Goal: Download file/media

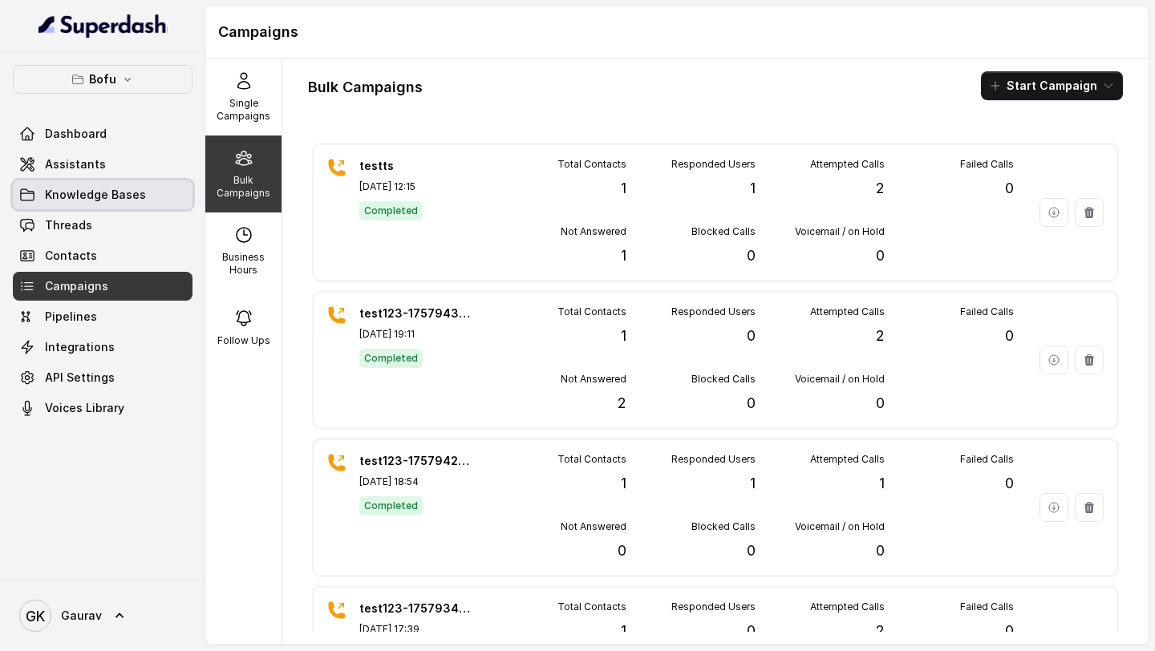
click at [136, 196] on span "Knowledge Bases" at bounding box center [95, 195] width 101 height 16
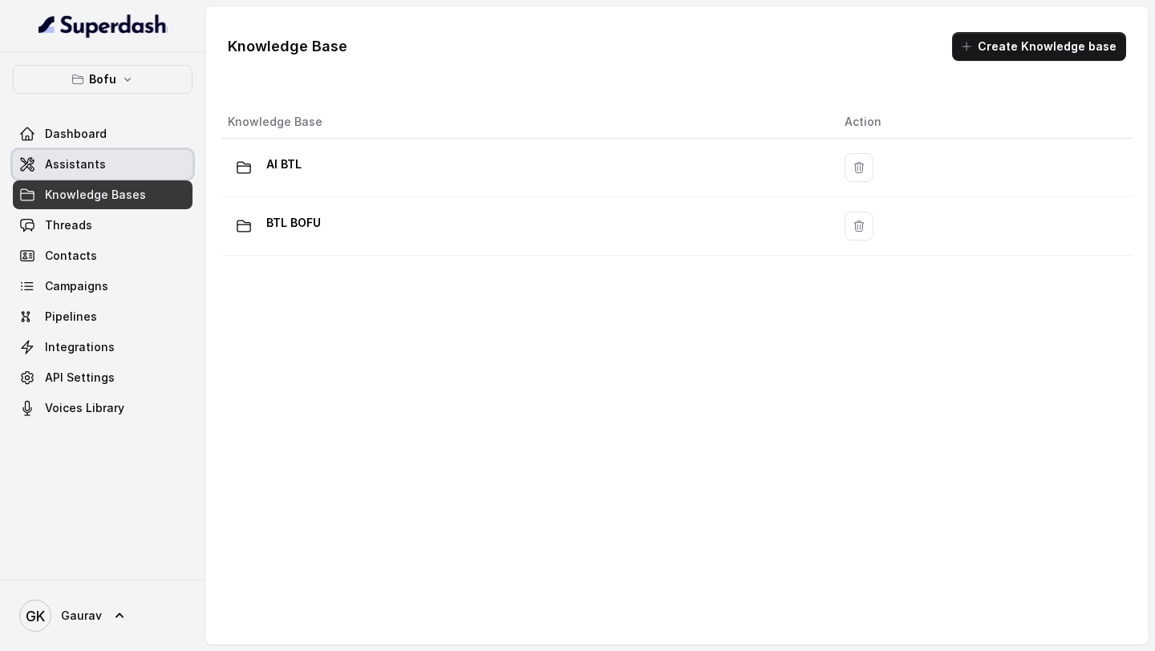
click at [113, 161] on link "Assistants" at bounding box center [103, 164] width 180 height 29
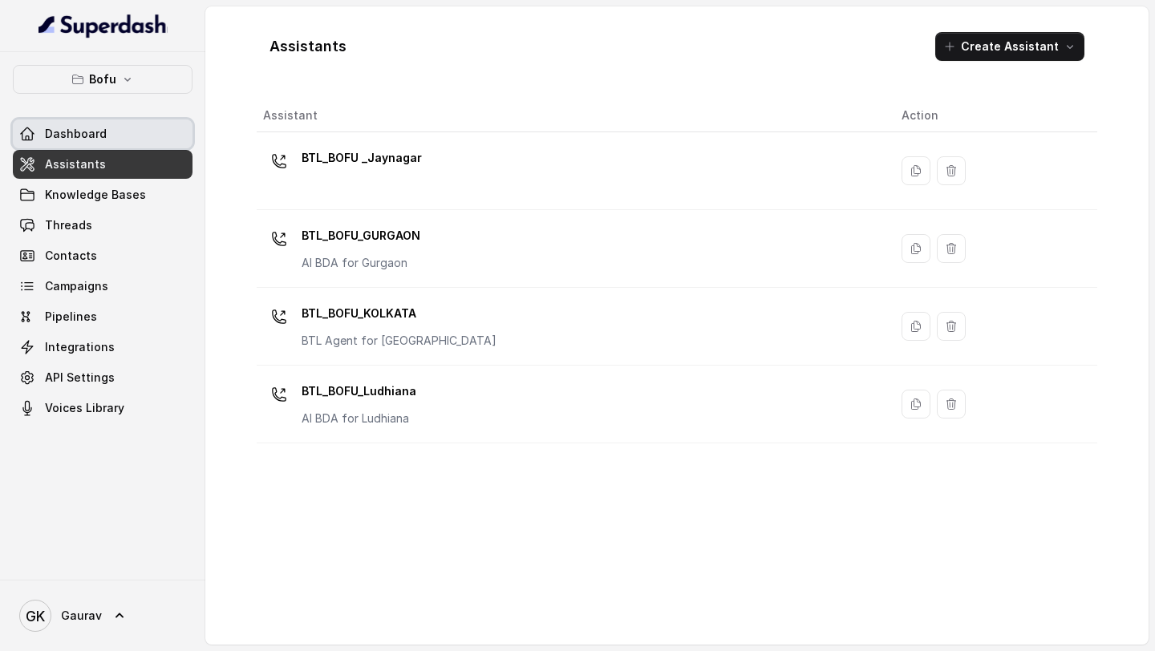
click at [100, 144] on link "Dashboard" at bounding box center [103, 133] width 180 height 29
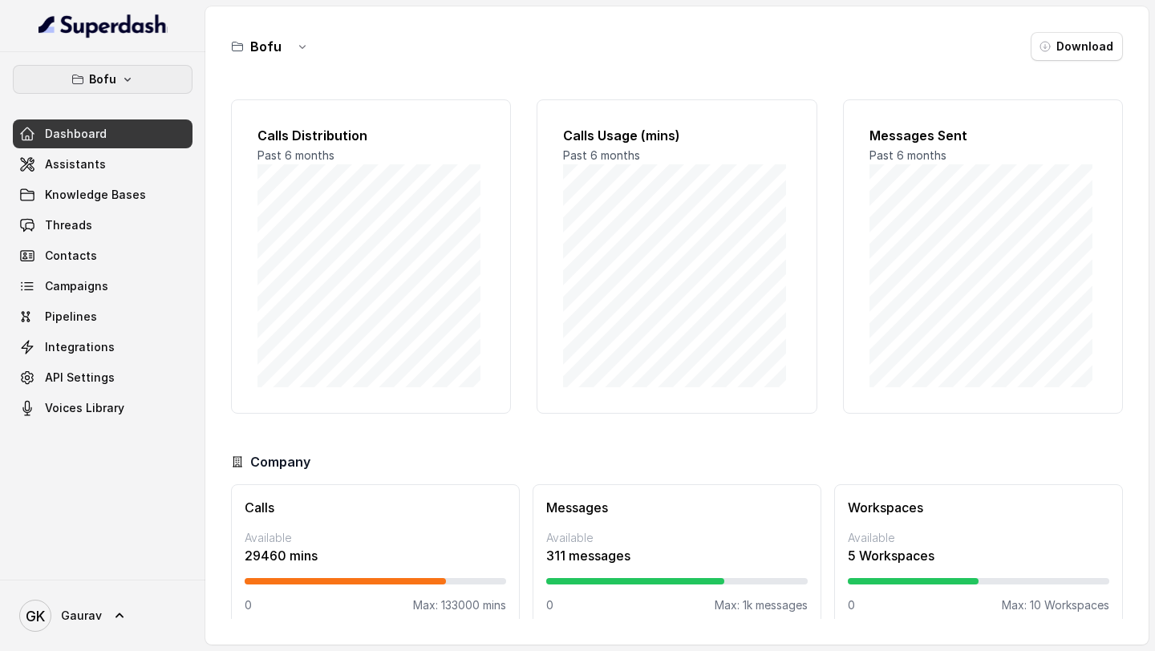
click at [107, 82] on p "Bofu" at bounding box center [102, 79] width 27 height 19
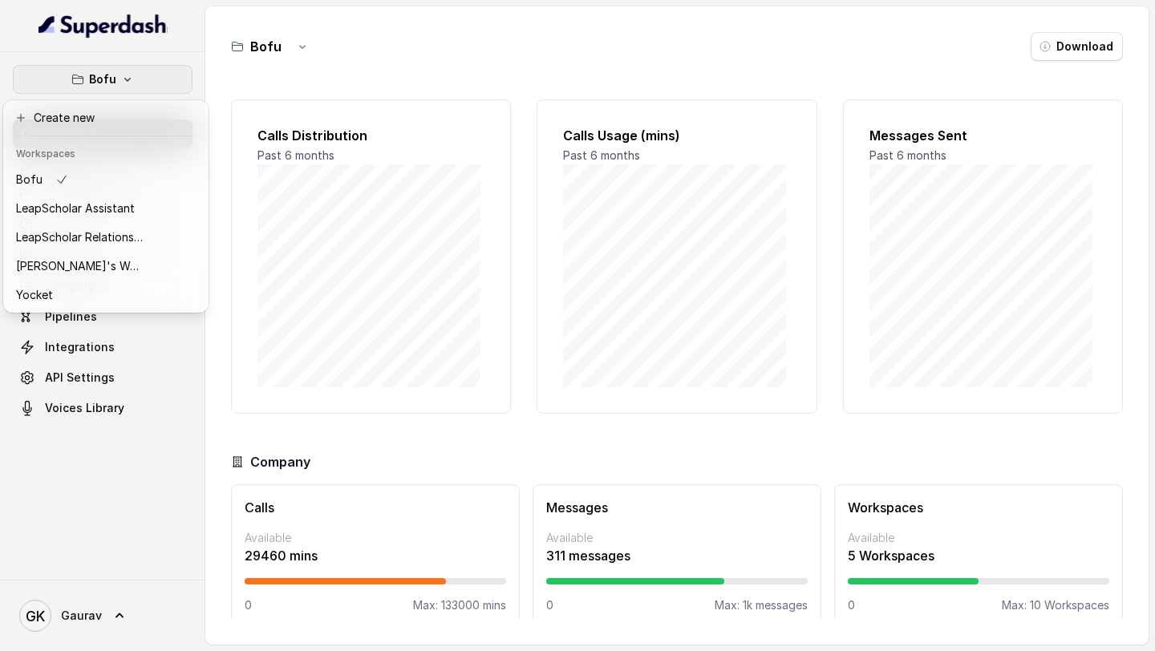
click at [527, 91] on div "Bofu Dashboard Assistants Knowledge Bases Threads Contacts Campaigns Pipelines …" at bounding box center [577, 325] width 1155 height 651
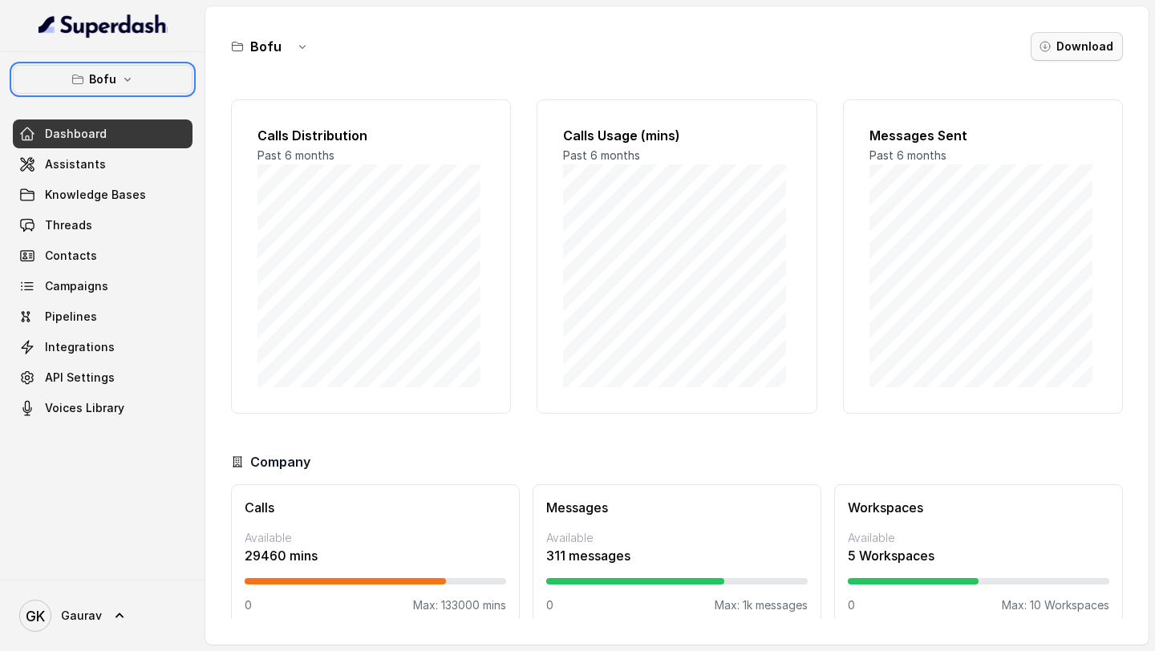
click at [1073, 40] on button "Download" at bounding box center [1076, 46] width 92 height 29
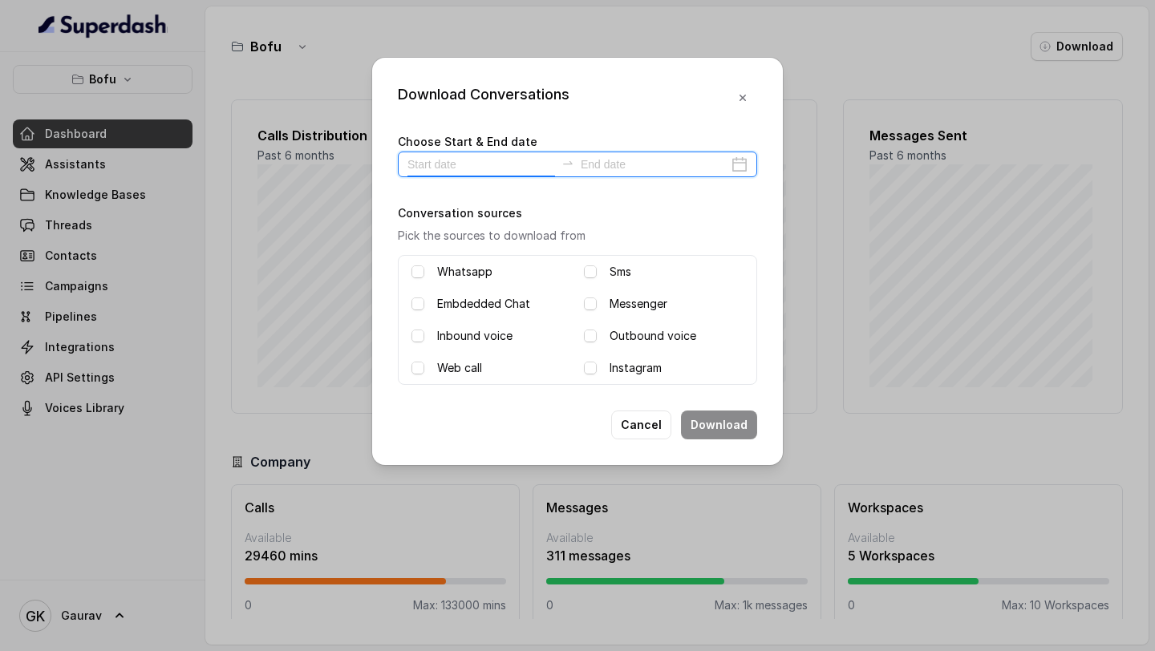
click at [458, 158] on input at bounding box center [481, 165] width 148 height 18
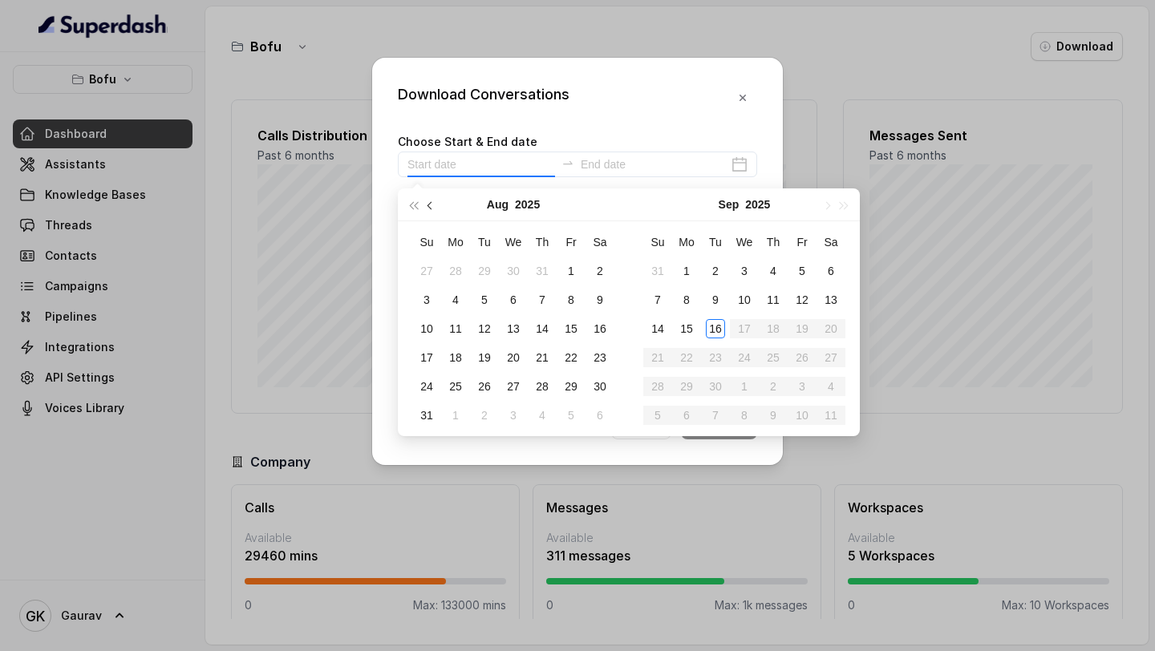
click at [431, 210] on button "button" at bounding box center [431, 204] width 18 height 32
type input "[DATE]"
click at [568, 272] on div "4" at bounding box center [570, 270] width 19 height 19
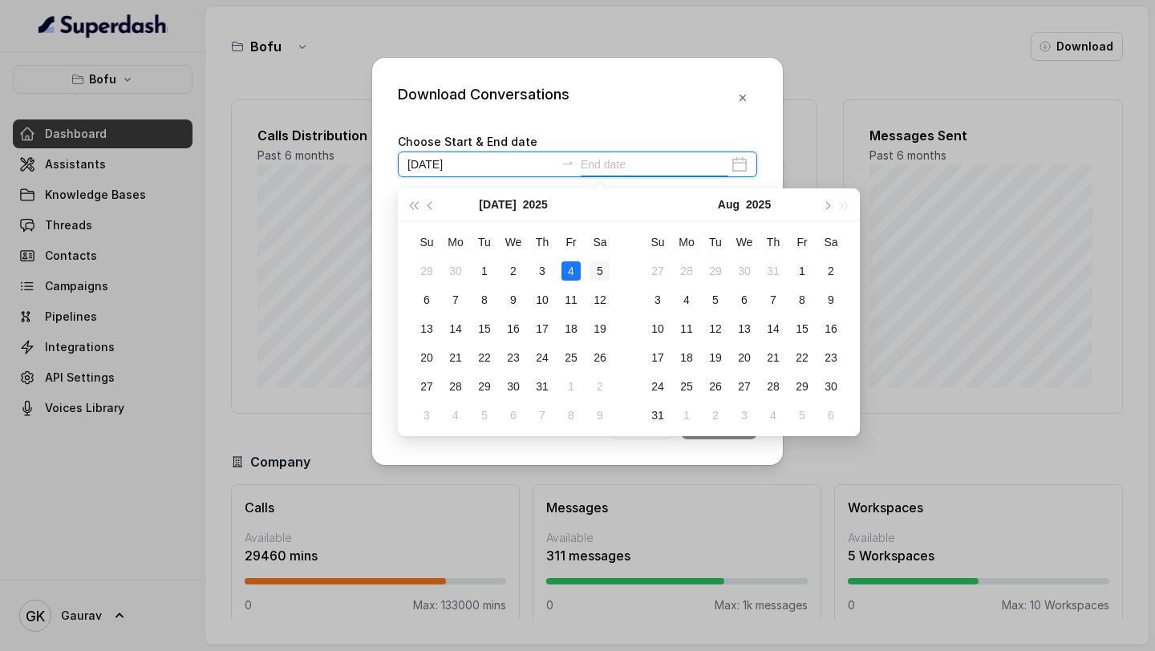
type input "[DATE]"
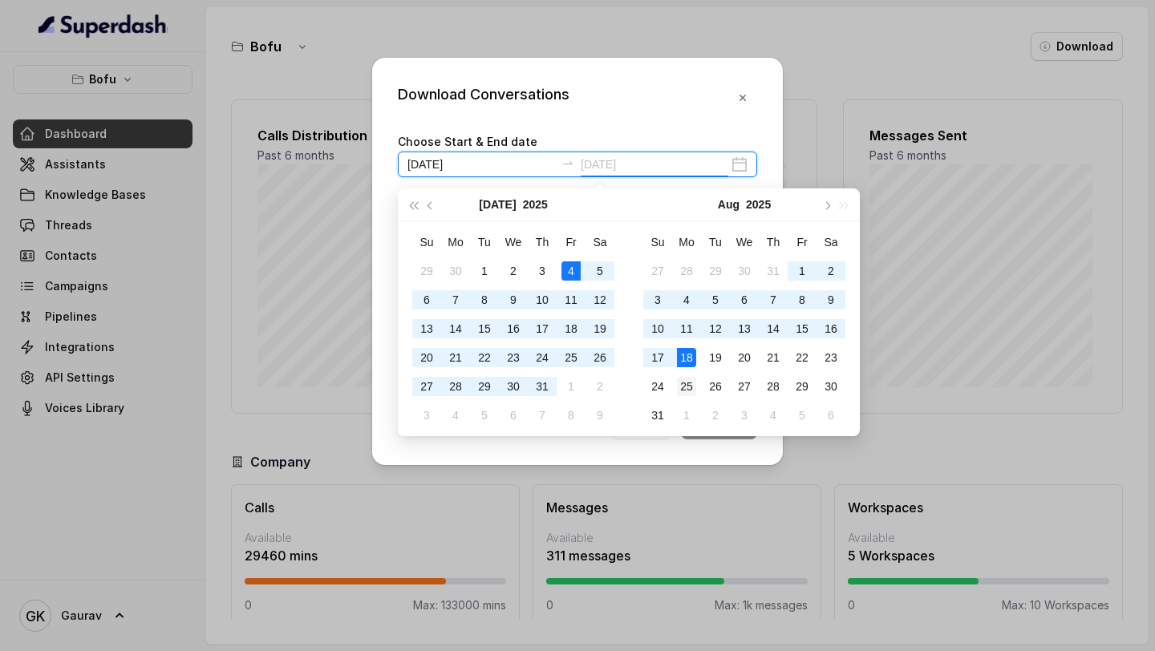
type input "[DATE]"
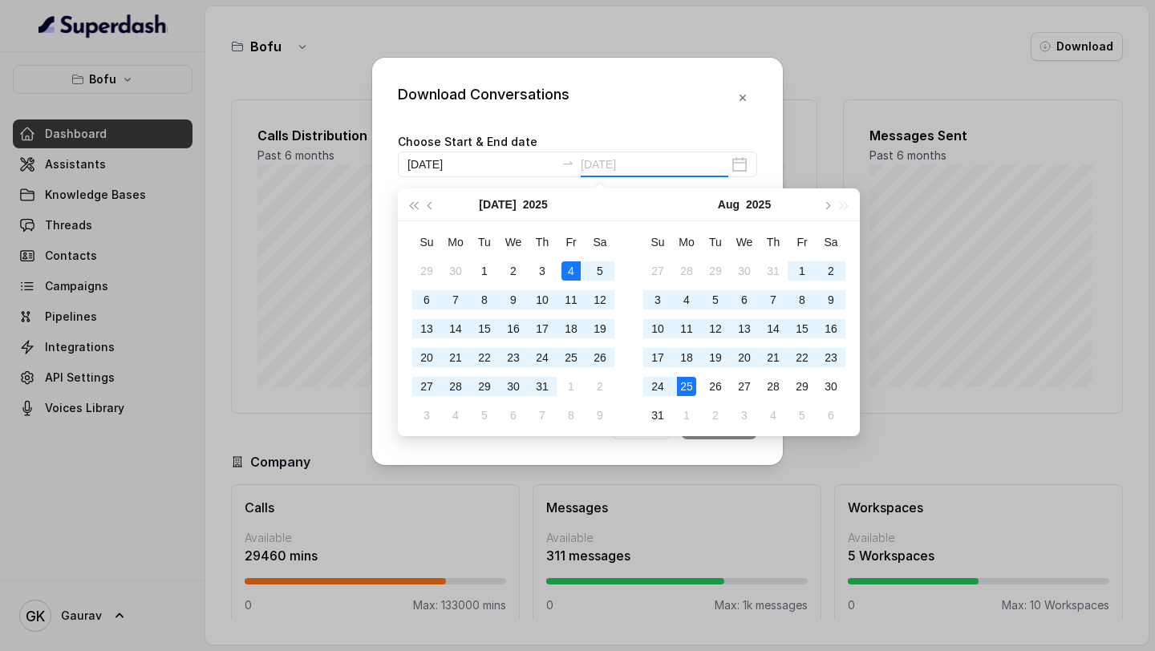
click at [691, 385] on div "25" at bounding box center [686, 386] width 19 height 19
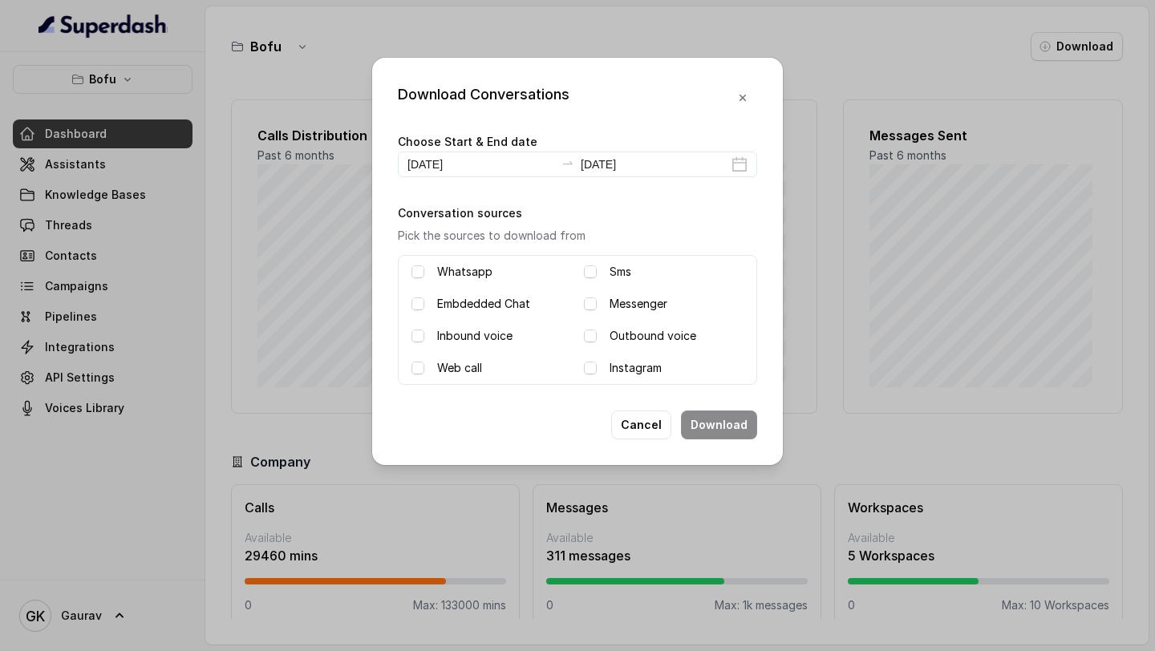
click at [419, 338] on span at bounding box center [417, 336] width 13 height 13
click at [592, 335] on span at bounding box center [590, 336] width 13 height 13
click at [723, 429] on button "Download" at bounding box center [719, 425] width 76 height 29
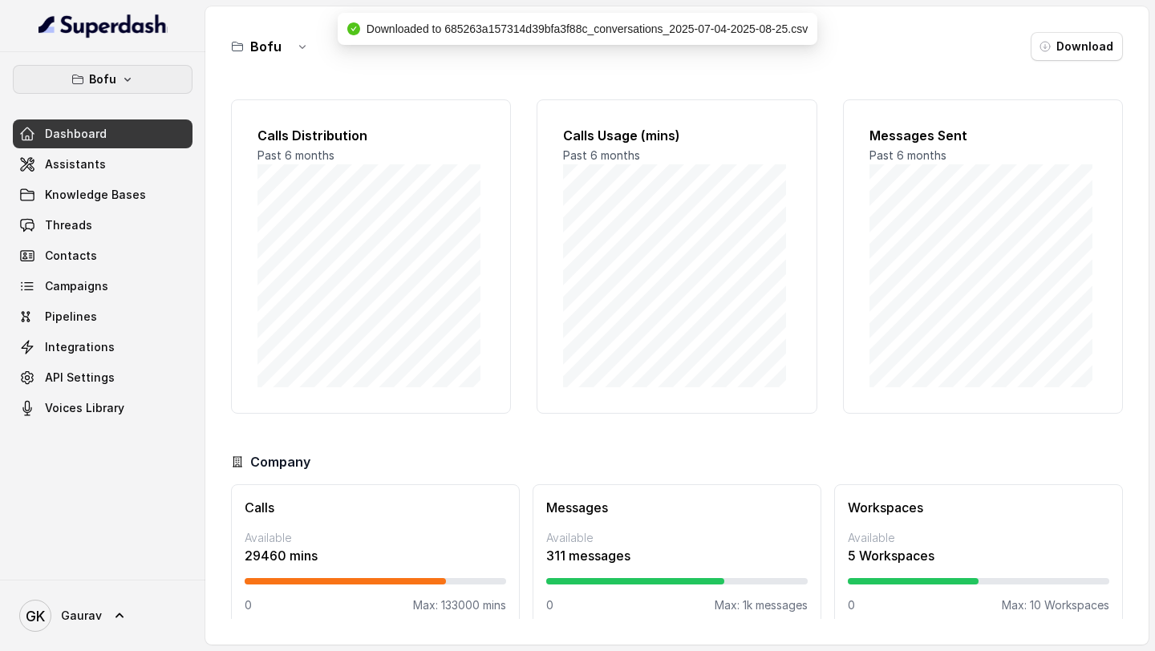
click at [122, 75] on icon "button" at bounding box center [127, 79] width 13 height 13
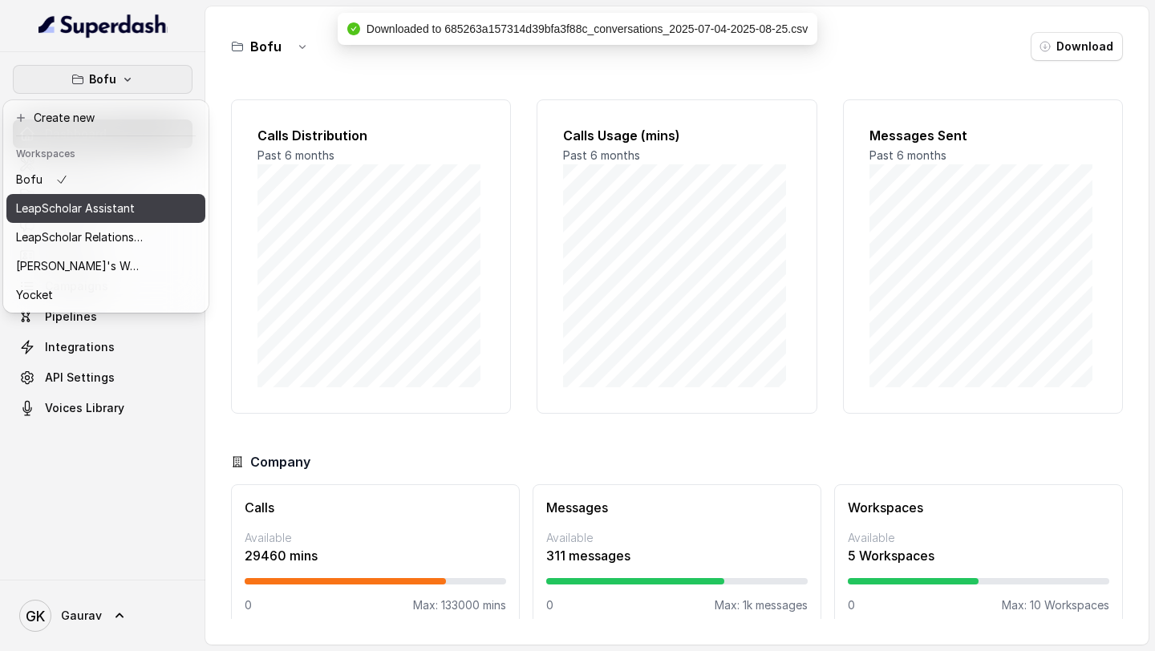
click at [103, 200] on p "LeapScholar Assistant" at bounding box center [75, 208] width 119 height 19
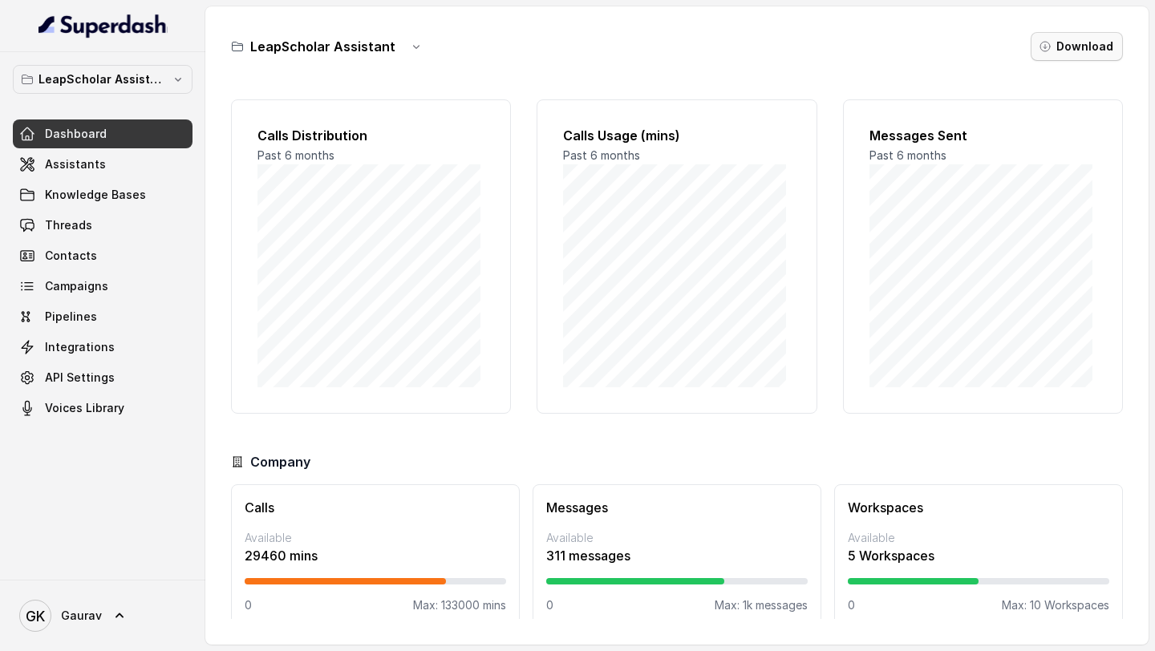
click at [1062, 52] on button "Download" at bounding box center [1076, 46] width 92 height 29
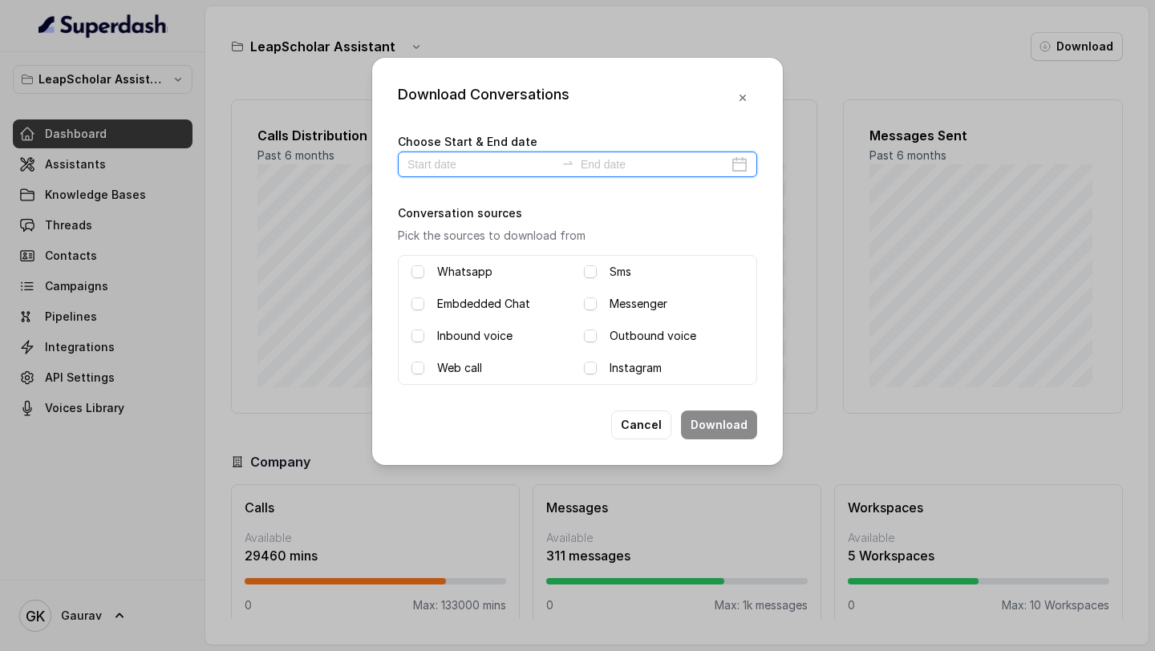
click at [471, 165] on input at bounding box center [481, 165] width 148 height 18
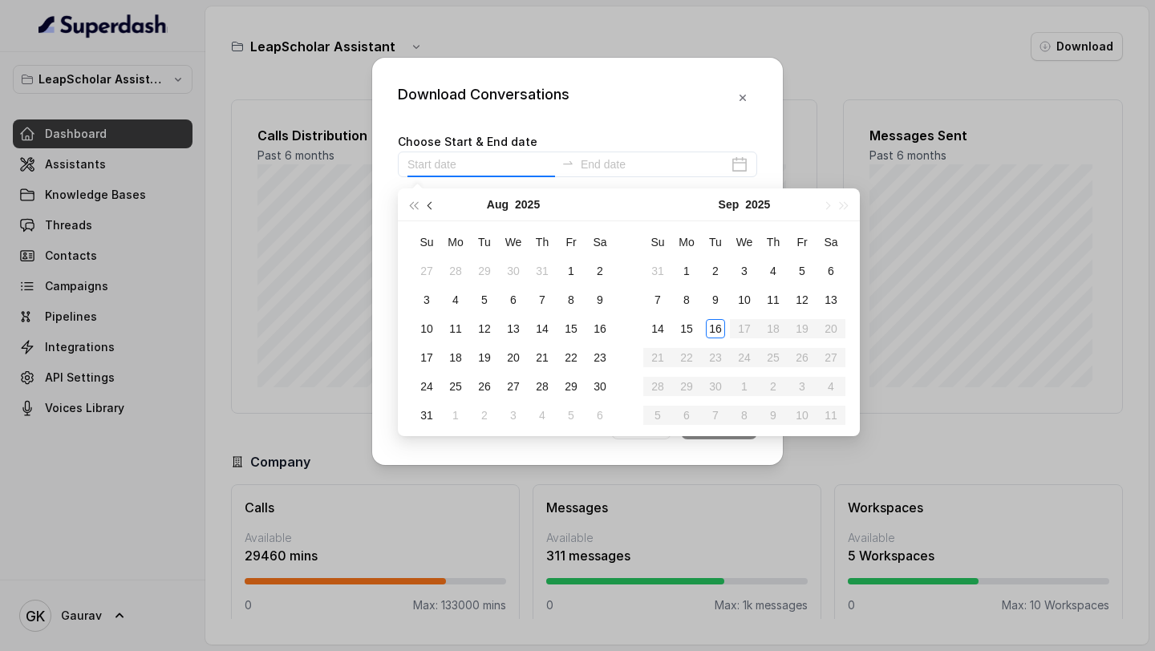
click at [428, 204] on span "button" at bounding box center [431, 206] width 8 height 8
type input "[DATE]"
click at [558, 278] on td "4" at bounding box center [571, 271] width 29 height 29
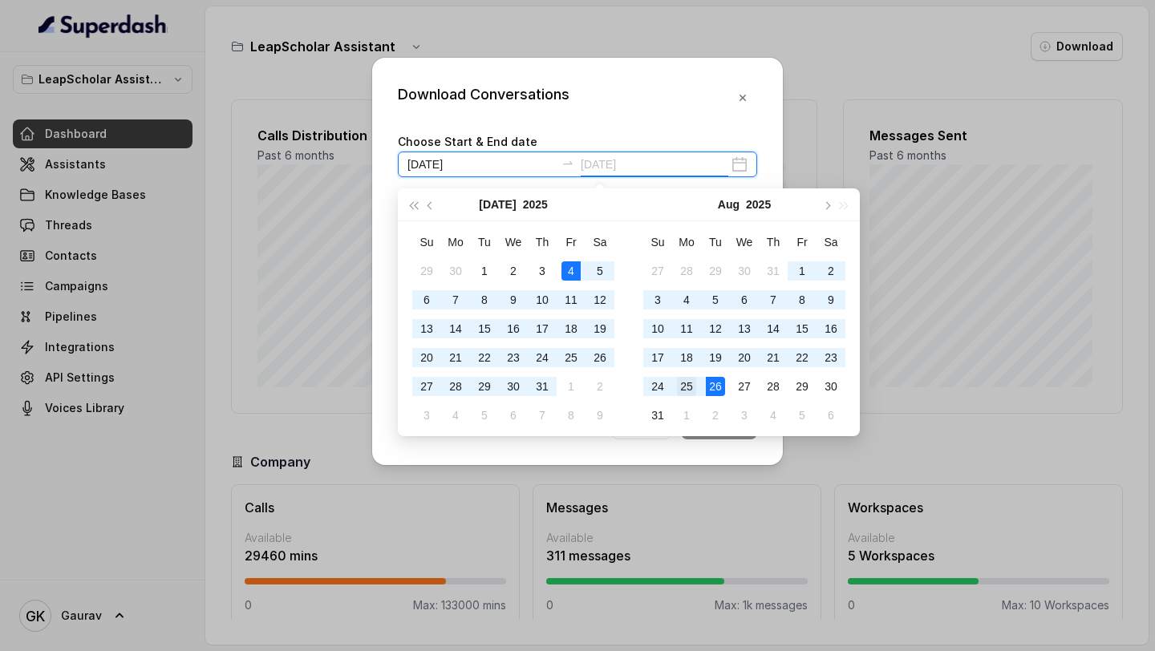
type input "[DATE]"
click at [692, 390] on div "25" at bounding box center [686, 386] width 19 height 19
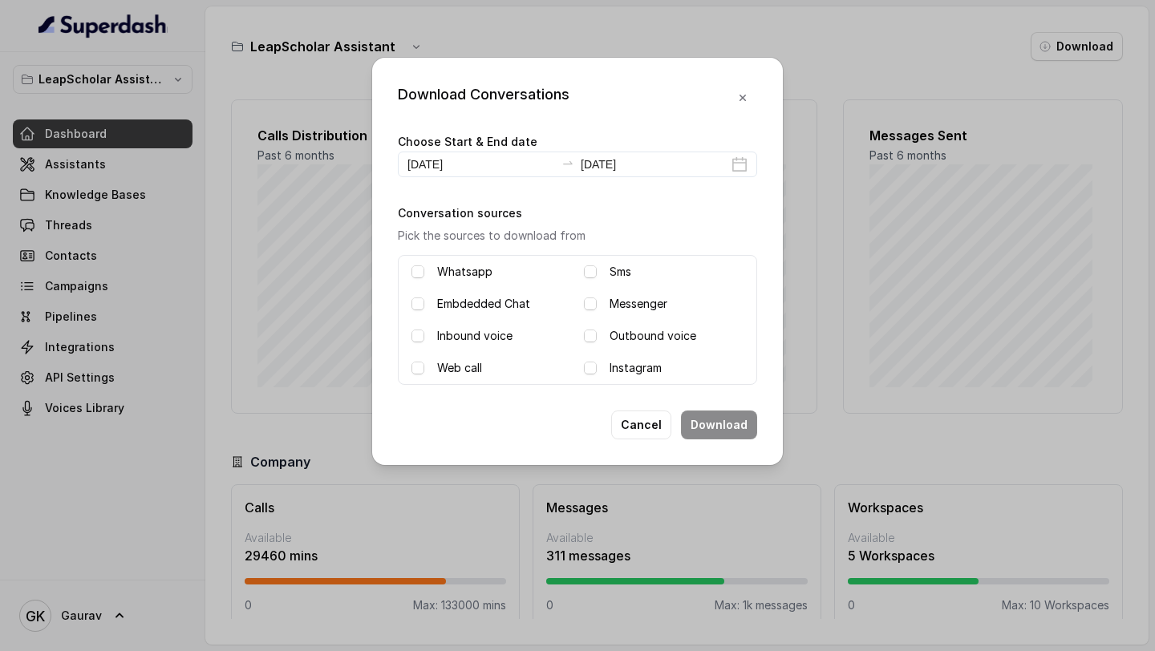
click at [596, 331] on span at bounding box center [590, 336] width 13 height 13
click at [426, 342] on div "Inbound voice" at bounding box center [491, 335] width 160 height 19
click at [421, 337] on span at bounding box center [417, 336] width 13 height 13
click at [731, 428] on button "Download" at bounding box center [719, 425] width 76 height 29
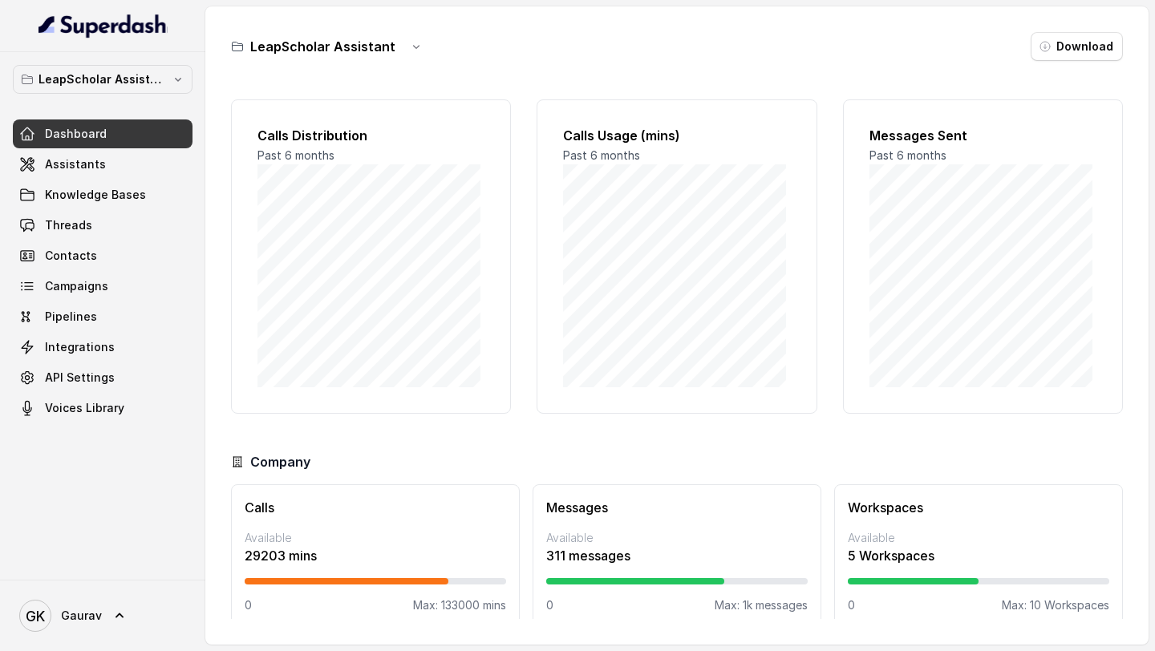
click at [1053, 39] on button "Download" at bounding box center [1076, 46] width 92 height 29
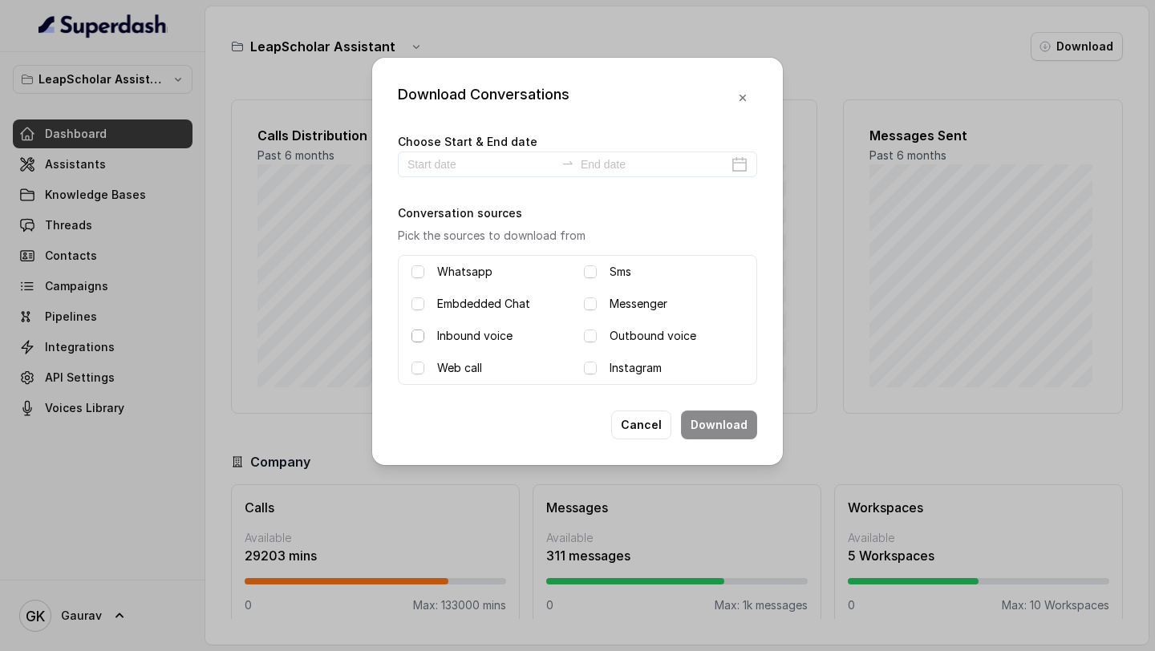
click at [415, 337] on span at bounding box center [417, 336] width 13 height 13
click at [589, 334] on span at bounding box center [590, 336] width 13 height 13
click at [435, 161] on input at bounding box center [481, 165] width 148 height 18
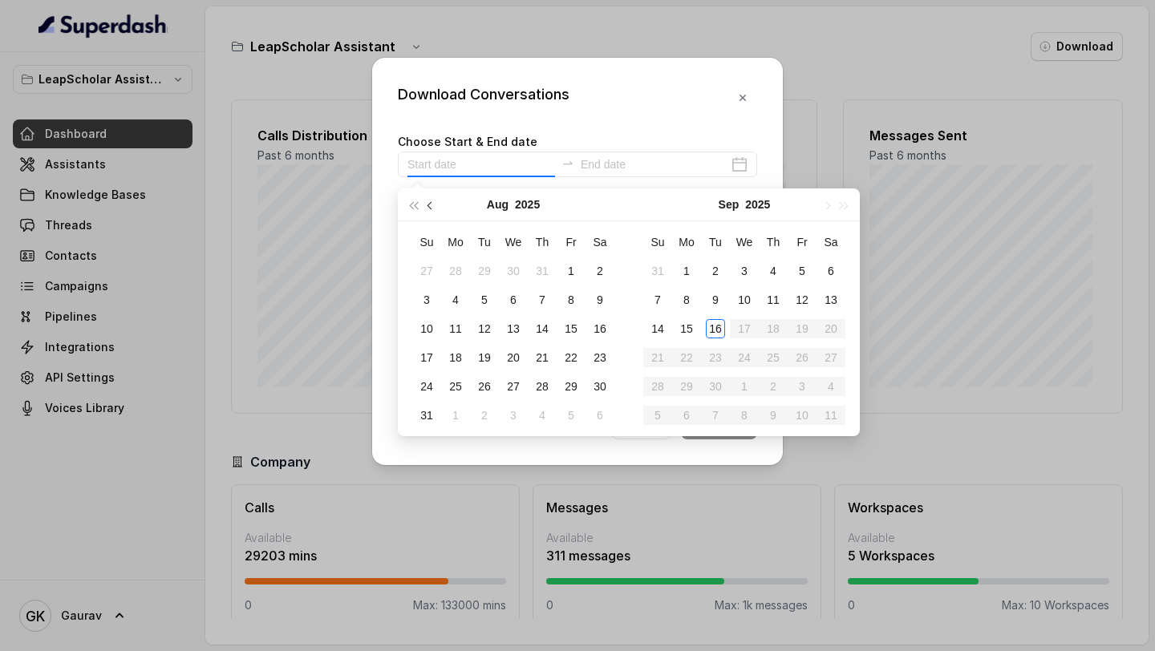
click at [430, 209] on button "button" at bounding box center [431, 204] width 18 height 32
type input "[DATE]"
click at [564, 270] on div "4" at bounding box center [570, 270] width 19 height 19
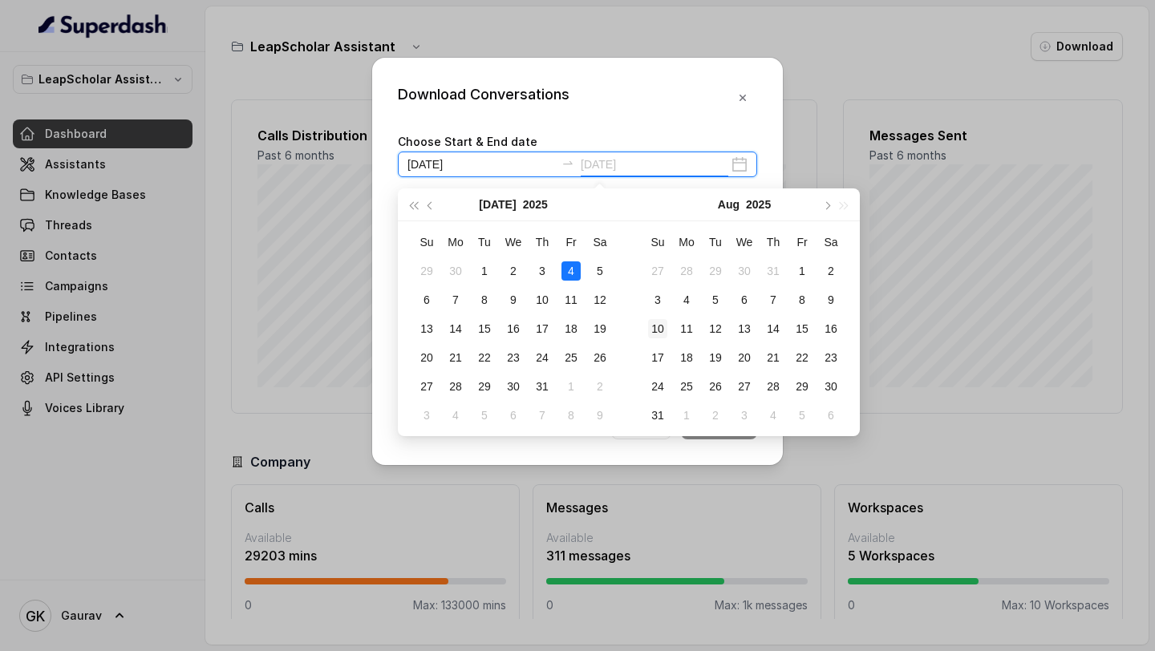
type input "[DATE]"
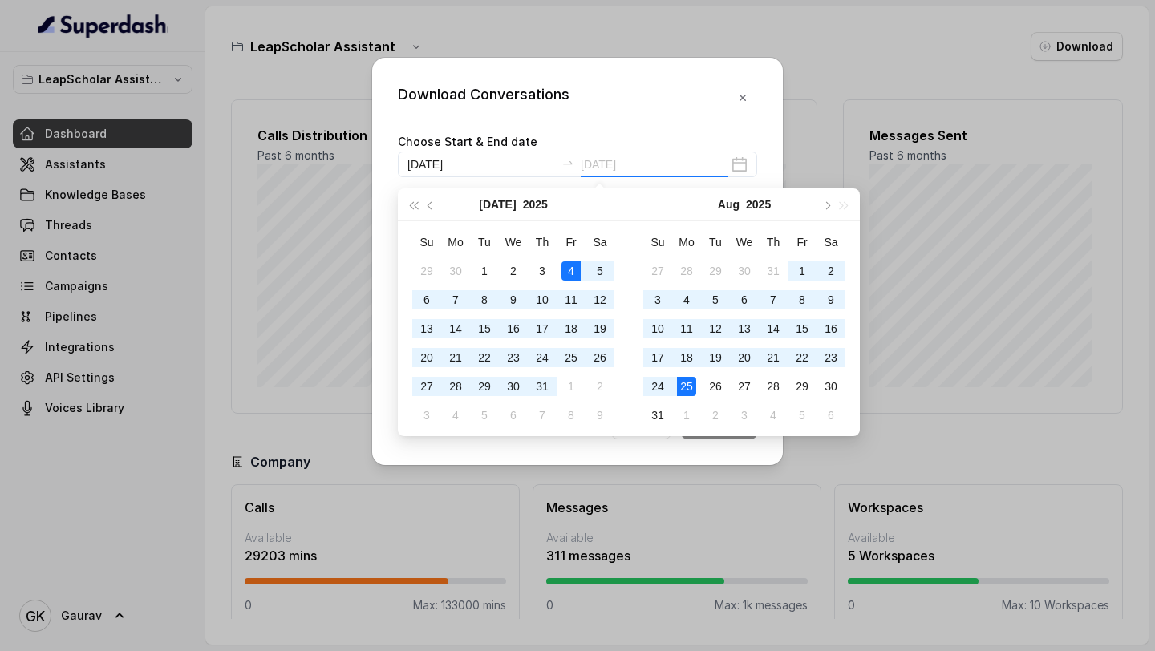
click at [690, 386] on div "25" at bounding box center [686, 386] width 19 height 19
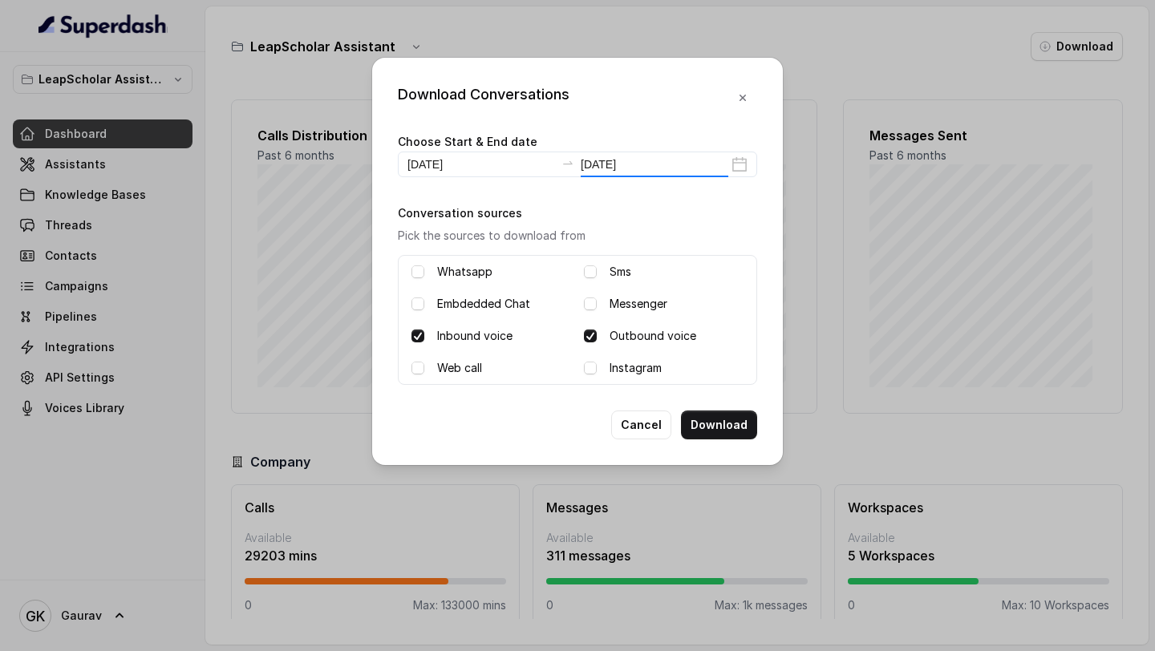
type input "[DATE]"
click at [731, 426] on button "Download" at bounding box center [719, 425] width 76 height 29
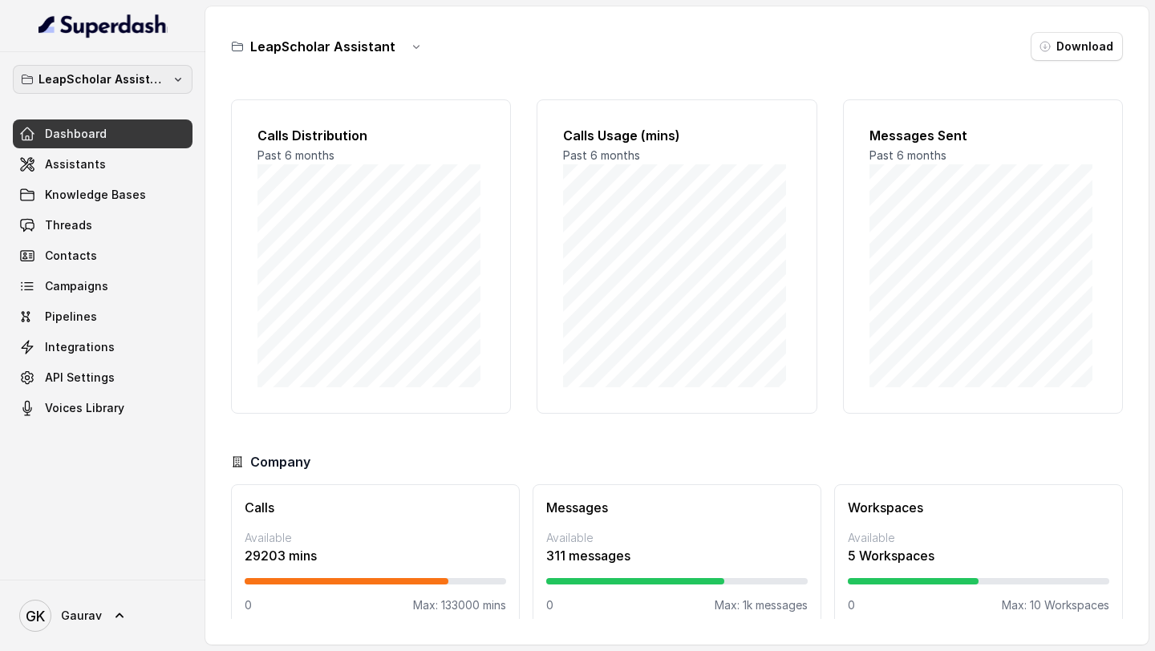
click at [132, 81] on p "LeapScholar Assistant" at bounding box center [102, 79] width 128 height 19
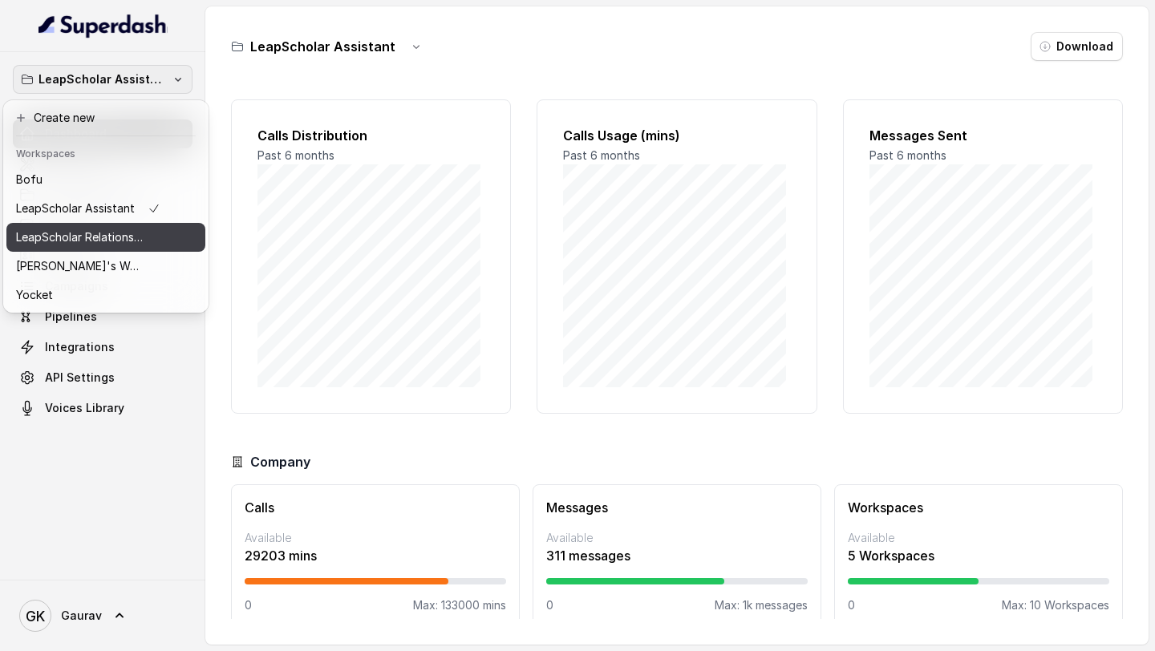
click at [112, 238] on p "LeapScholar Relationship Manager" at bounding box center [80, 237] width 128 height 19
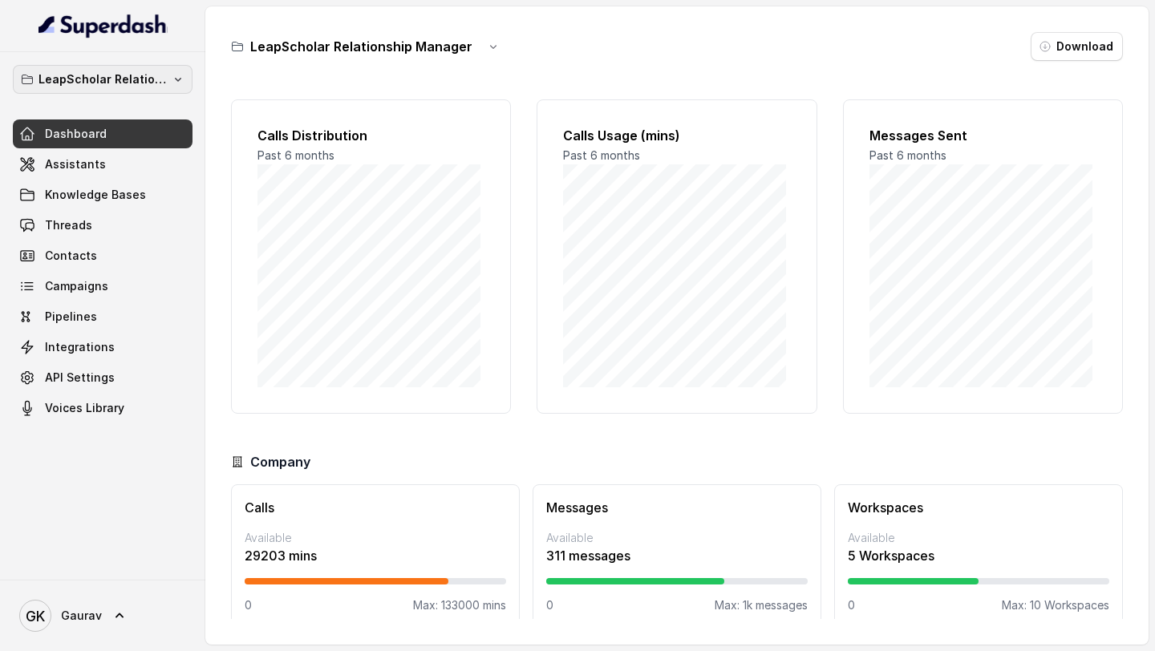
click at [96, 79] on p "LeapScholar Relationship Manager" at bounding box center [102, 79] width 128 height 19
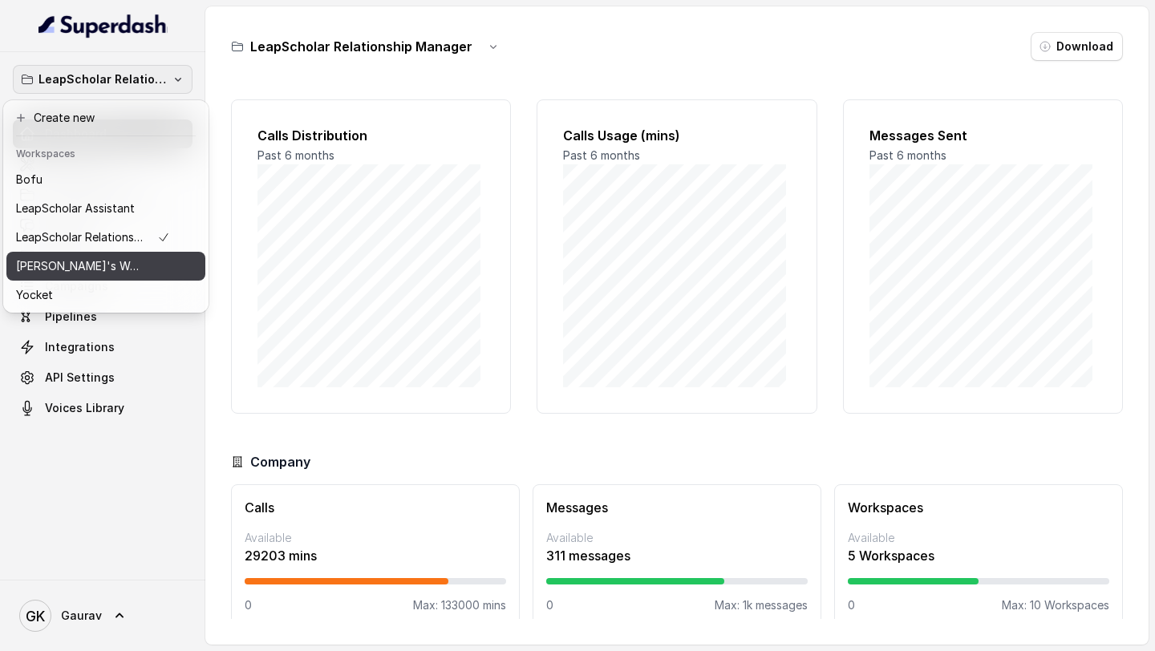
click at [112, 276] on button "[PERSON_NAME]'s Workspace" at bounding box center [105, 266] width 199 height 29
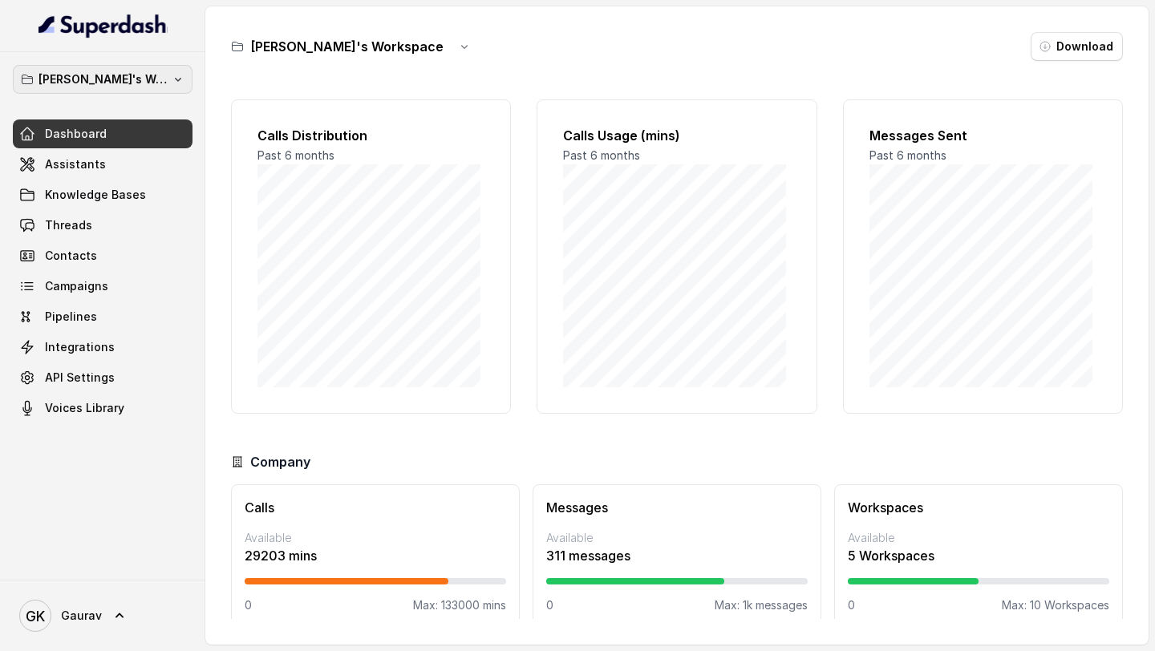
click at [131, 84] on p "[PERSON_NAME]'s Workspace" at bounding box center [102, 79] width 128 height 19
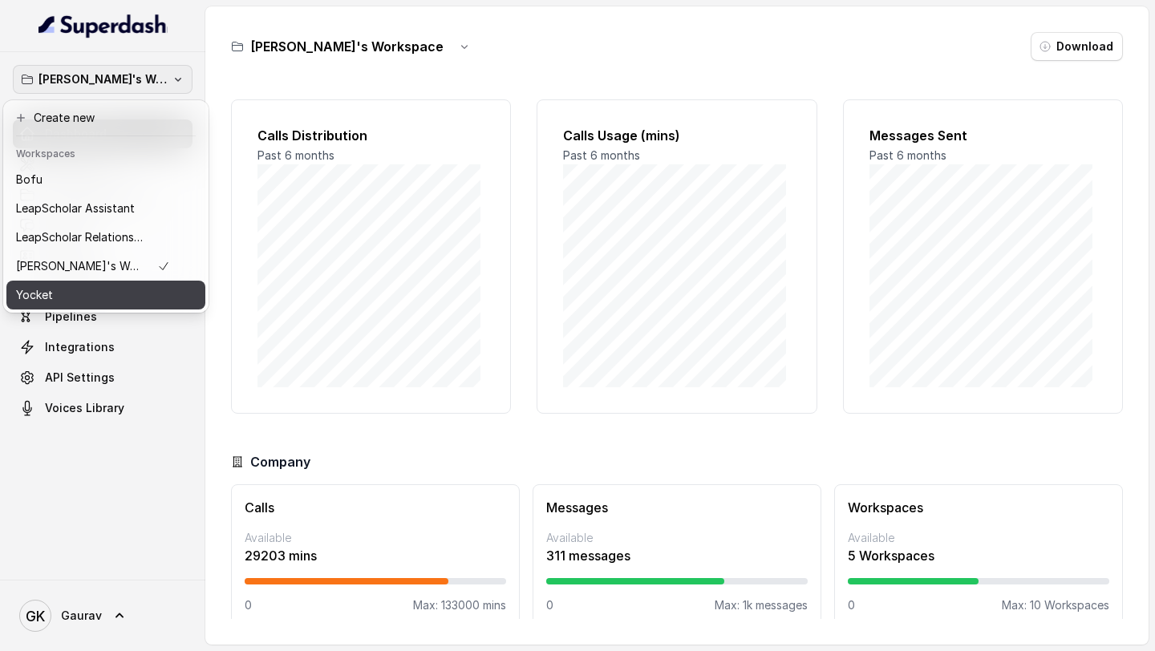
click at [92, 300] on div "Yocket" at bounding box center [93, 294] width 154 height 19
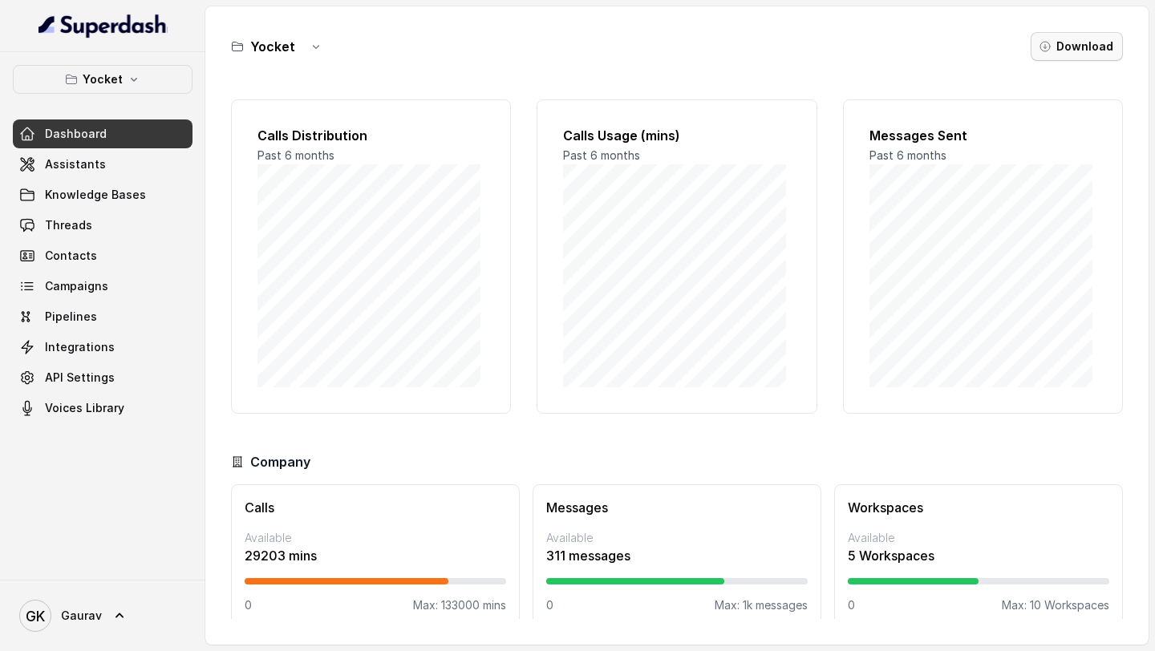
click at [1086, 43] on button "Download" at bounding box center [1076, 46] width 92 height 29
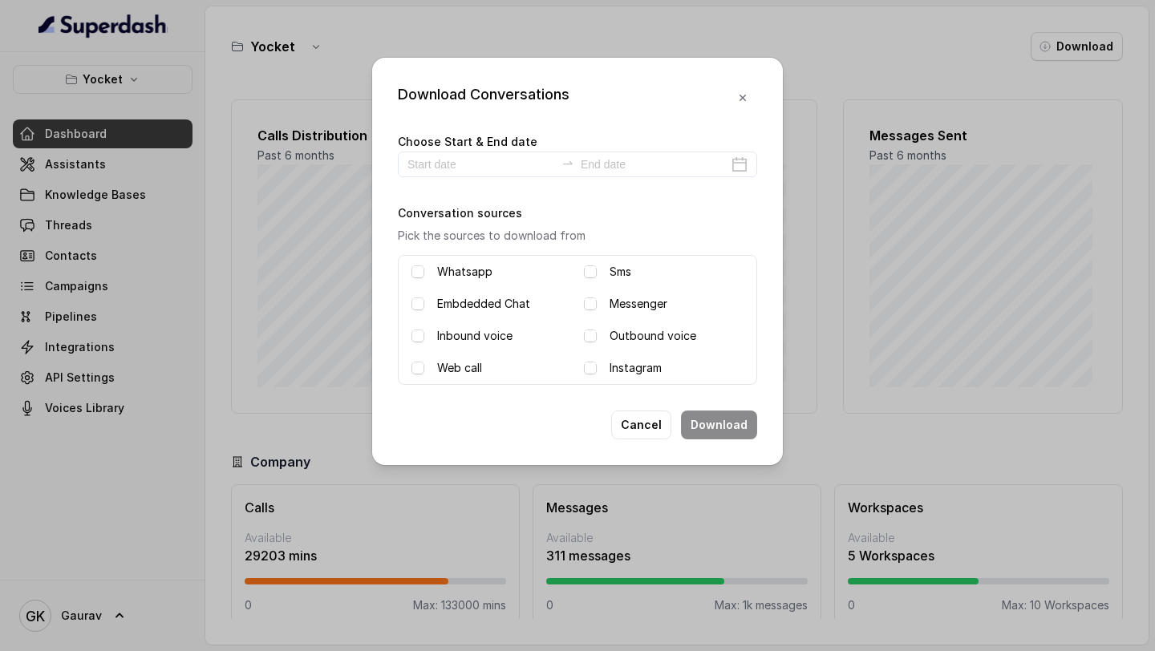
click at [443, 177] on div "Choose Start & End date Conversation sources Pick the sources to download from …" at bounding box center [577, 258] width 359 height 253
click at [458, 164] on input at bounding box center [481, 165] width 148 height 18
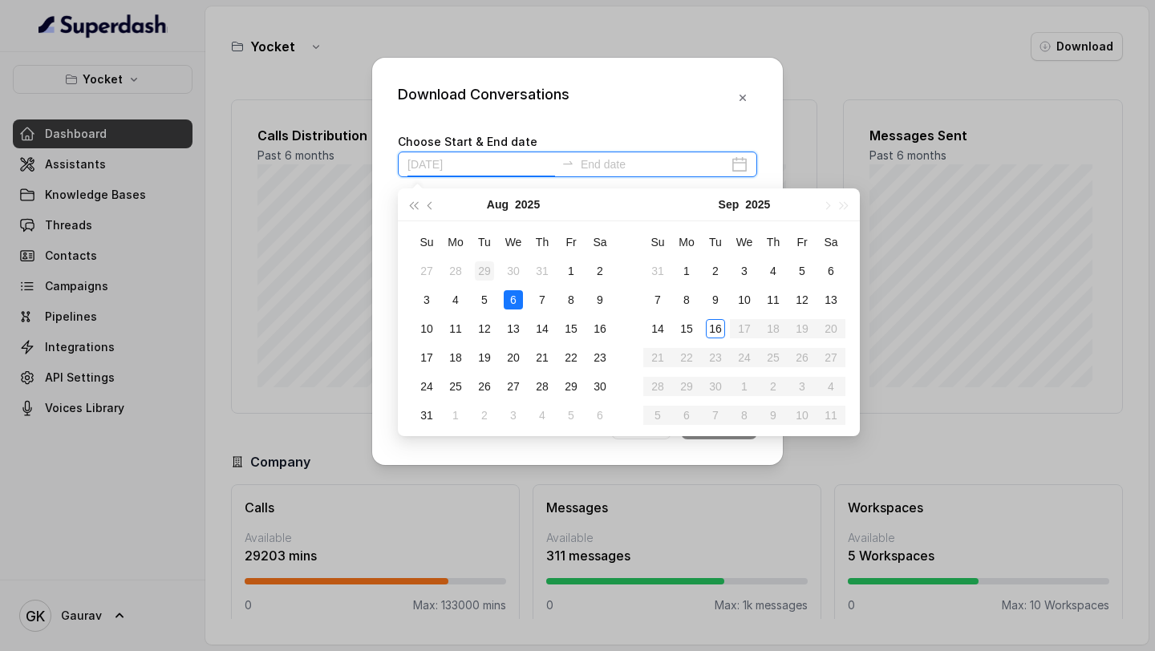
type input "2025-07-29"
click at [431, 210] on button "button" at bounding box center [431, 204] width 18 height 32
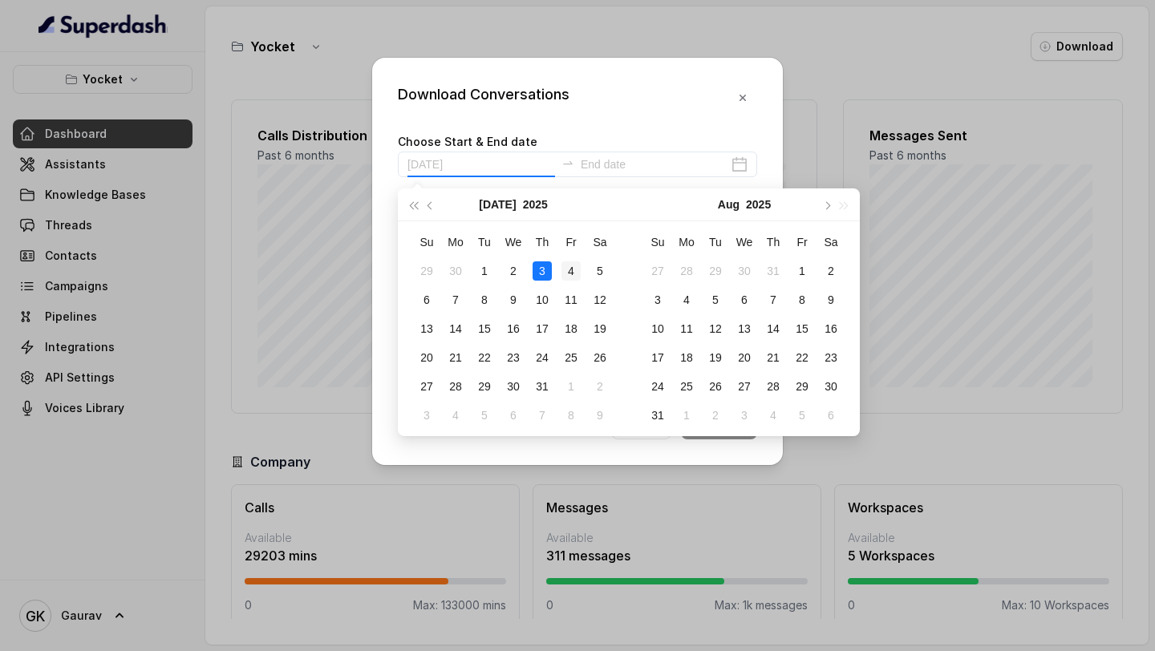
type input "[DATE]"
click at [565, 271] on div "4" at bounding box center [570, 270] width 19 height 19
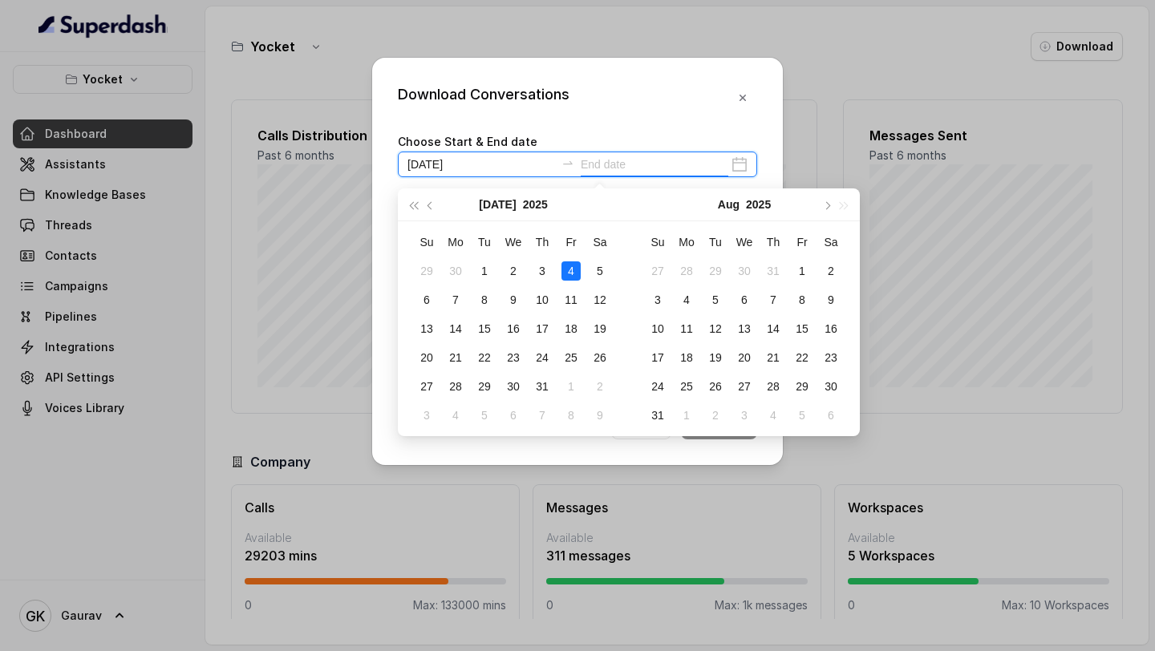
type input "[DATE]"
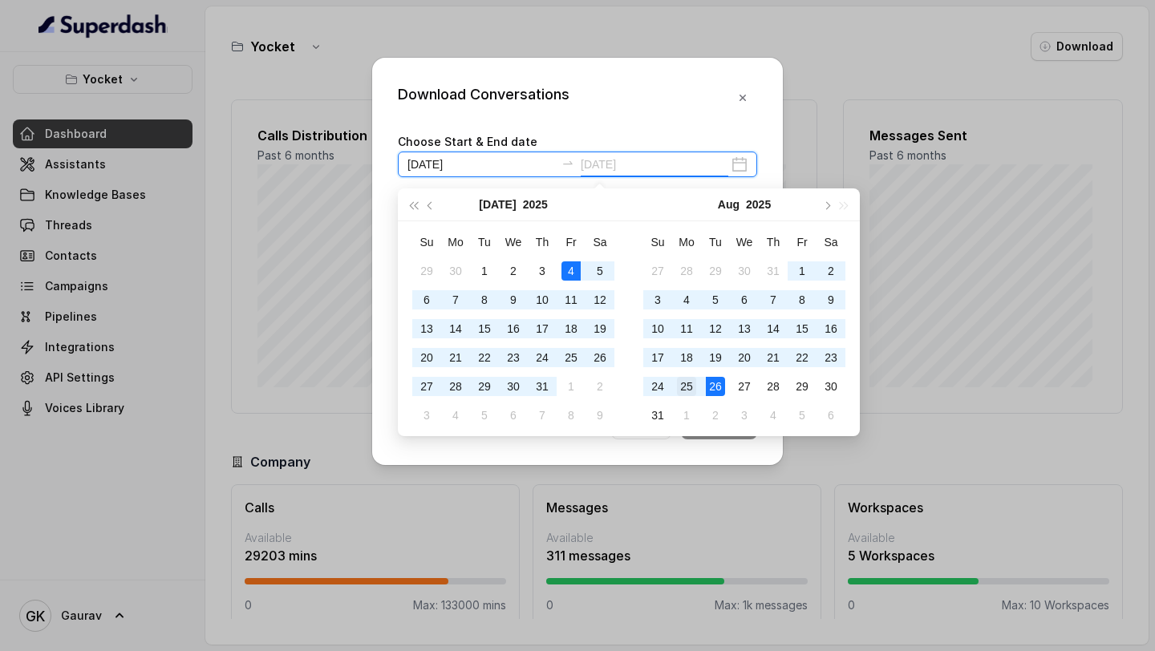
type input "[DATE]"
click at [691, 387] on div "25" at bounding box center [686, 386] width 19 height 19
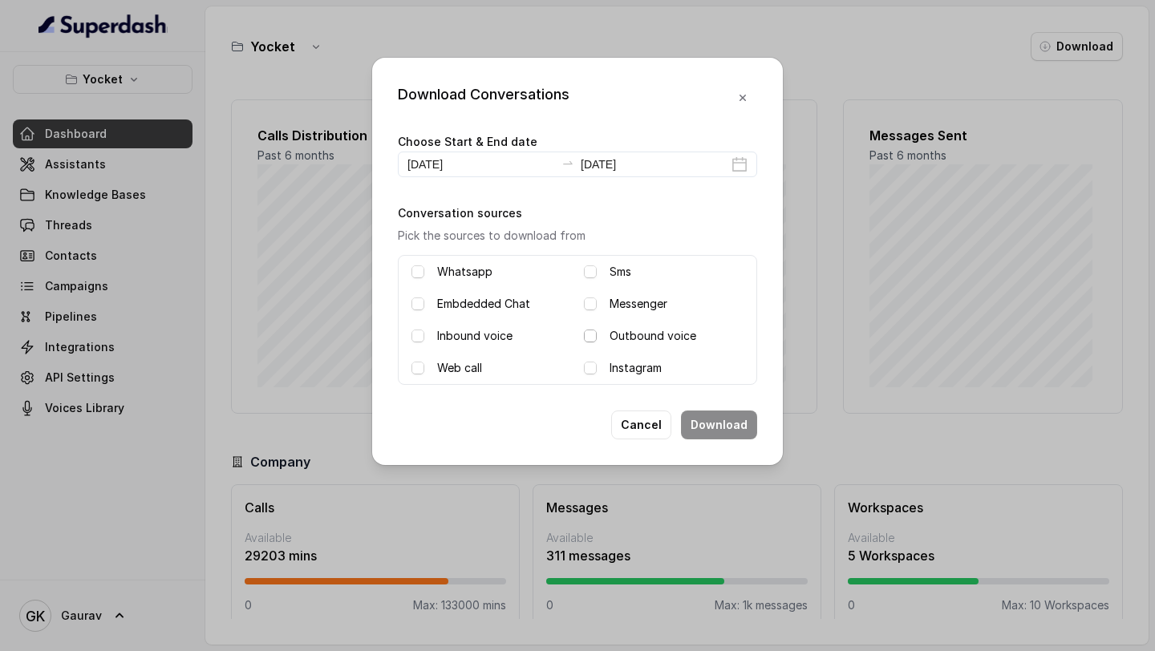
click at [586, 328] on div "Outbound voice" at bounding box center [664, 335] width 160 height 19
click at [590, 339] on span at bounding box center [590, 336] width 13 height 13
click at [410, 341] on div "Whatsapp Sms Embdedded Chat Messenger Inbound voice Outbound voice Web call Ins…" at bounding box center [577, 320] width 359 height 130
click at [414, 340] on span at bounding box center [417, 336] width 13 height 13
click at [717, 415] on button "Download" at bounding box center [719, 425] width 76 height 29
